Goal: Task Accomplishment & Management: Use online tool/utility

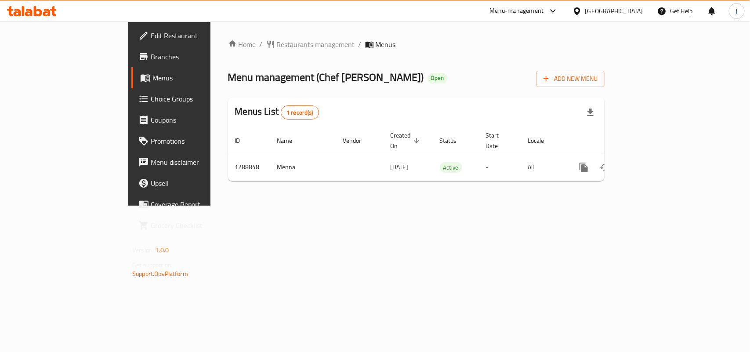
click at [151, 94] on span "Choice Groups" at bounding box center [198, 99] width 95 height 11
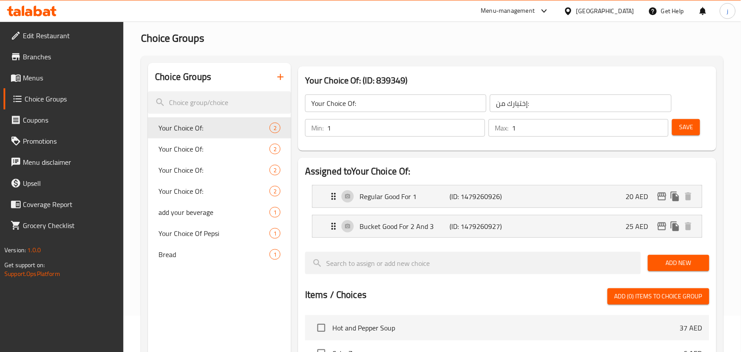
scroll to position [55, 0]
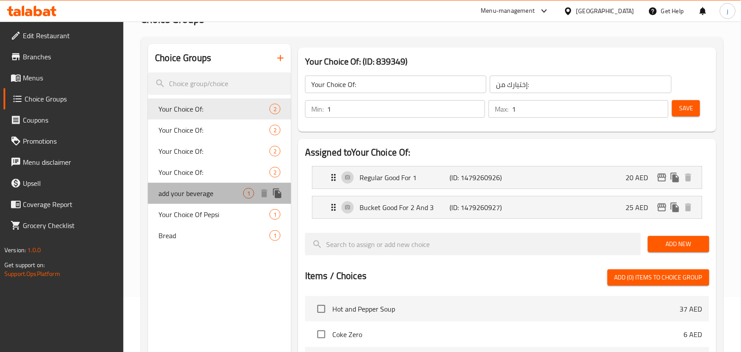
click at [216, 192] on span "add your beverage" at bounding box center [201, 193] width 85 height 11
type input "add your beverage"
type input "أضف مشروبك"
type input "0"
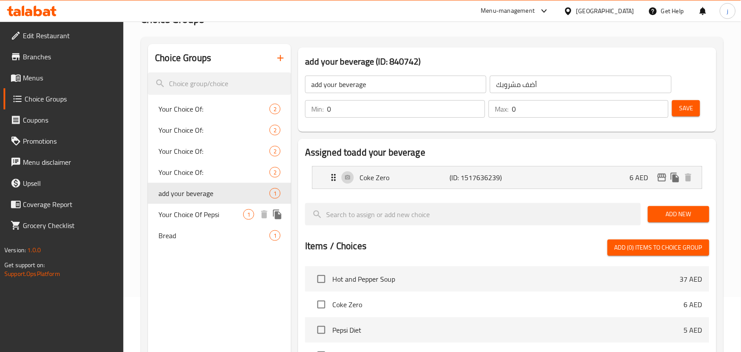
click at [234, 213] on span "Your Choice Of Pepsi" at bounding box center [201, 214] width 85 height 11
type input "Your Choice Of Pepsi"
type input "اختيارك من بيبسي"
type input "1"
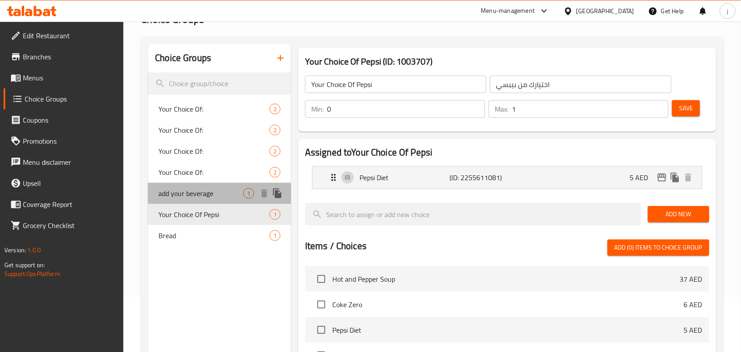
click at [231, 191] on span "add your beverage" at bounding box center [201, 193] width 85 height 11
type input "add your beverage"
type input "أضف مشروبك"
type input "0"
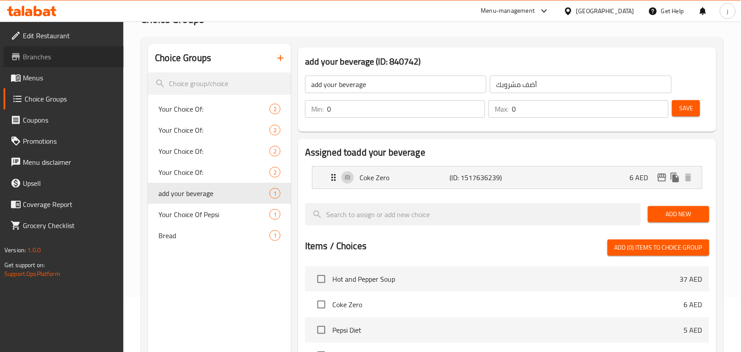
click at [30, 60] on span "Branches" at bounding box center [70, 56] width 94 height 11
